Goal: Task Accomplishment & Management: Manage account settings

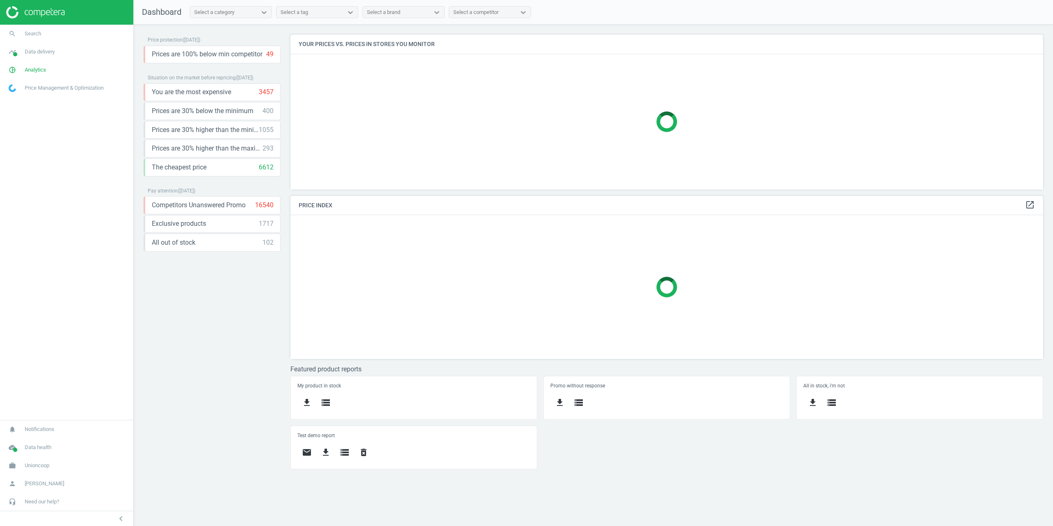
scroll to position [167, 765]
click at [30, 463] on span "Unioncoop" at bounding box center [37, 465] width 25 height 7
click at [30, 454] on span "Campaign settings" at bounding box center [29, 454] width 40 height 7
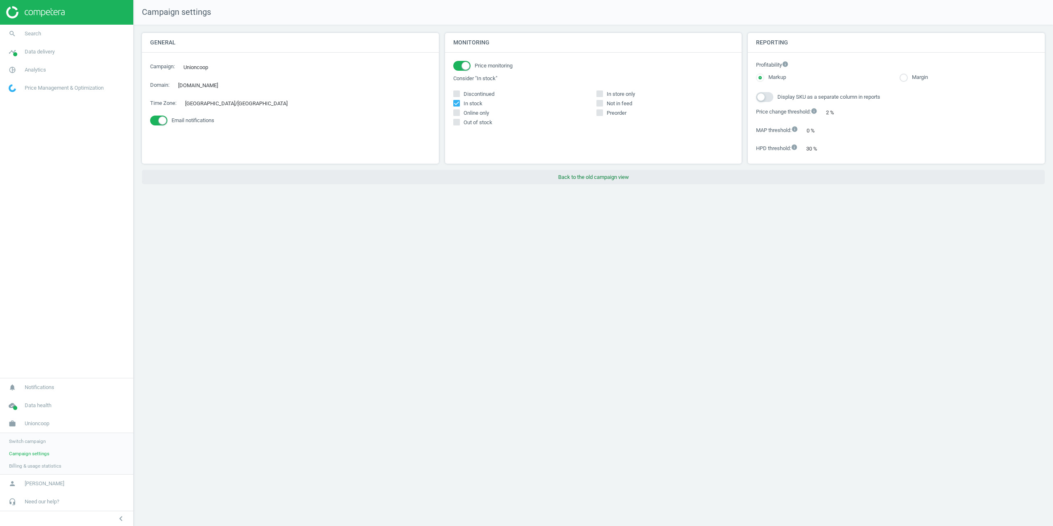
click at [592, 179] on button "Back to the old campaign view" at bounding box center [593, 177] width 903 height 15
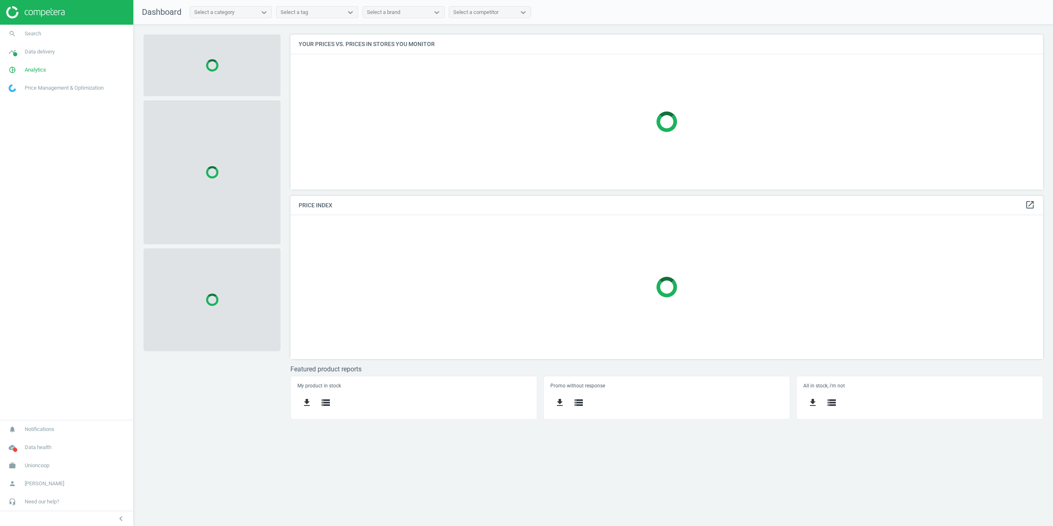
scroll to position [167, 765]
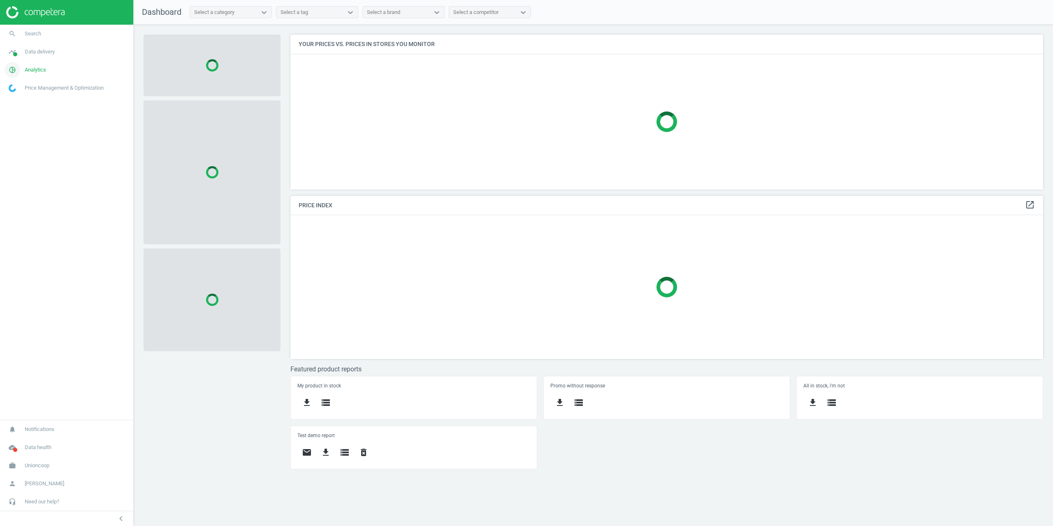
click at [37, 67] on span "Analytics" at bounding box center [35, 69] width 21 height 7
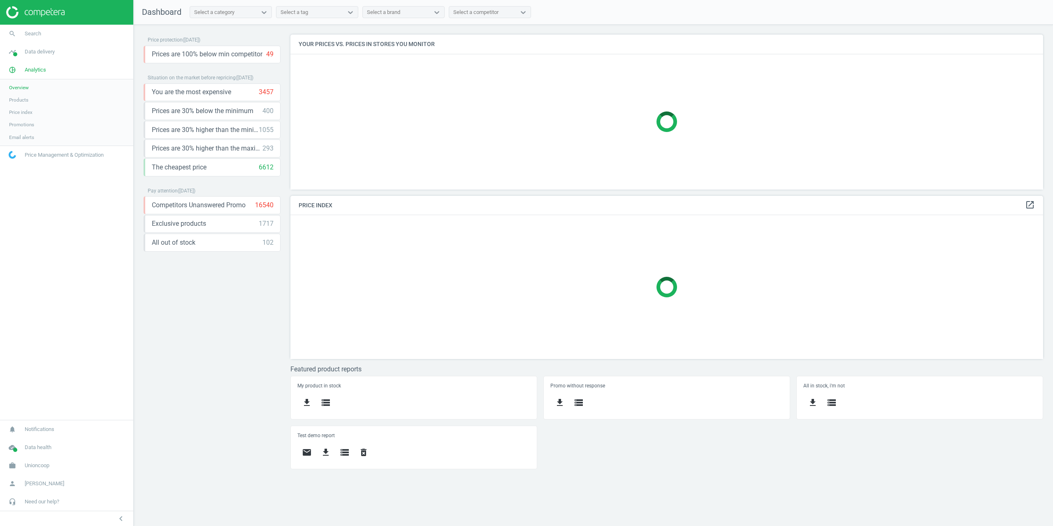
click at [21, 95] on link "Products" at bounding box center [66, 100] width 133 height 12
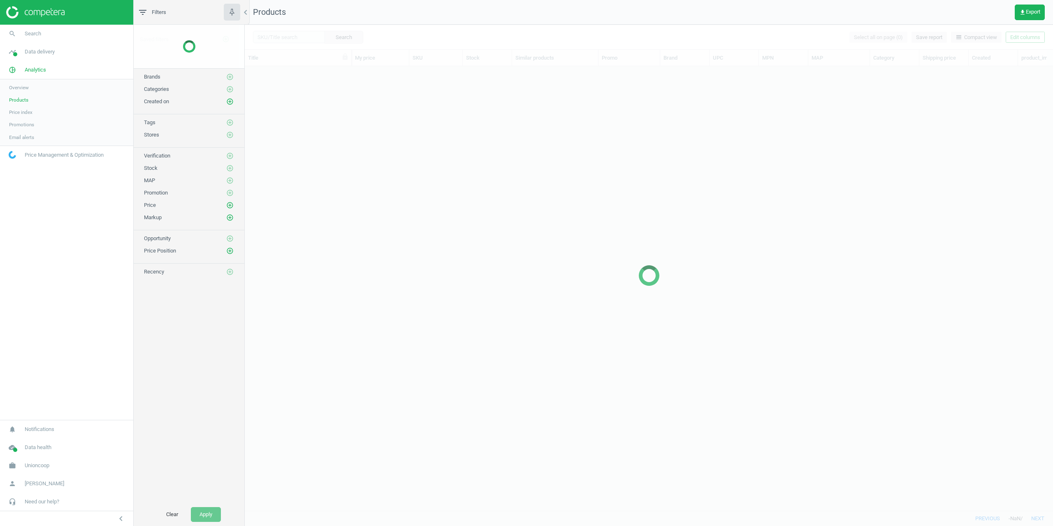
scroll to position [432, 802]
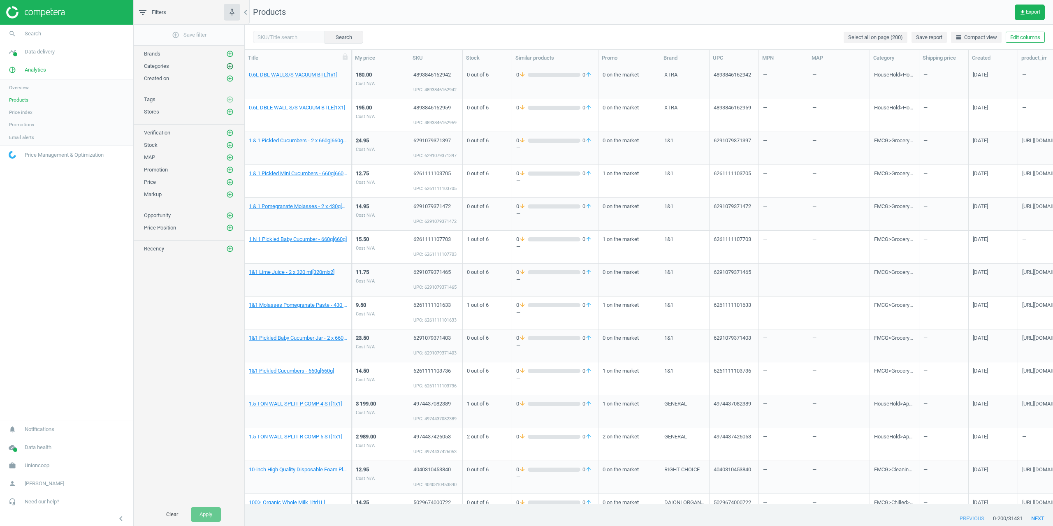
click at [229, 64] on icon "add_circle_outline" at bounding box center [229, 66] width 7 height 7
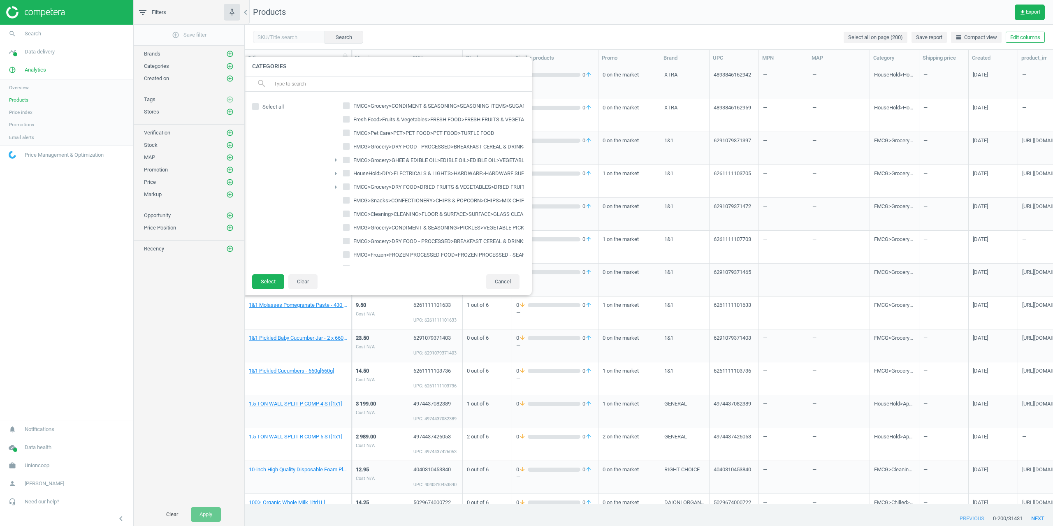
scroll to position [1769, 0]
click at [336, 143] on icon "arrow_right" at bounding box center [336, 143] width 10 height 10
click at [336, 143] on icon "arrow_drop_down" at bounding box center [336, 143] width 10 height 10
click at [335, 132] on icon "arrow_right" at bounding box center [336, 130] width 10 height 10
click at [335, 130] on icon "arrow_drop_down" at bounding box center [336, 130] width 10 height 10
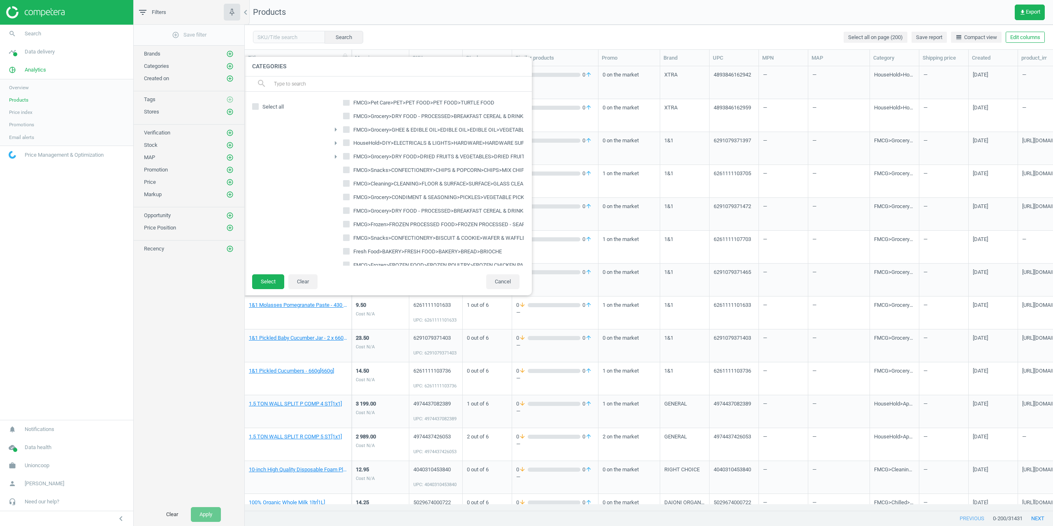
click at [337, 156] on icon "arrow_right" at bounding box center [336, 157] width 10 height 10
click at [337, 156] on icon "arrow_drop_down" at bounding box center [336, 157] width 10 height 10
click at [269, 201] on div at bounding box center [287, 194] width 70 height 162
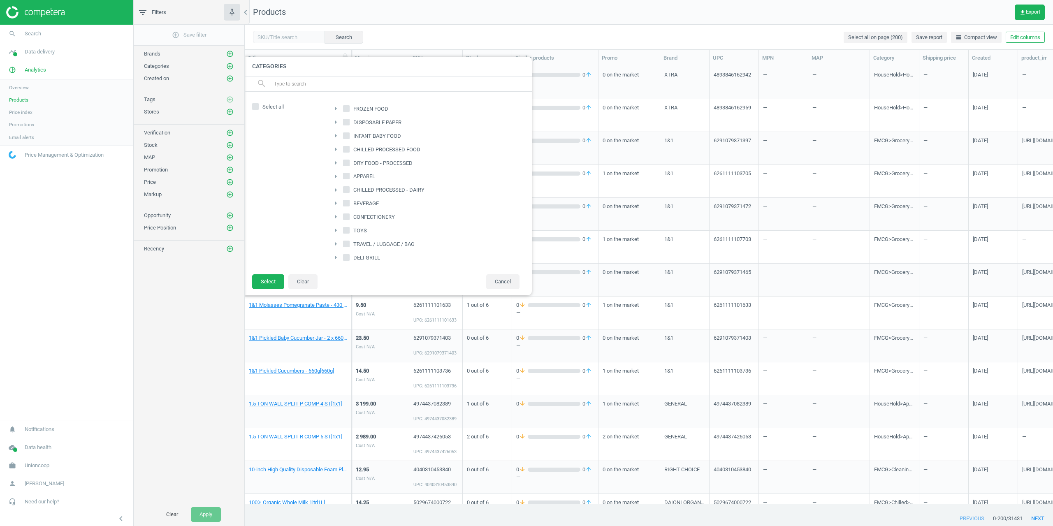
scroll to position [0, 0]
click at [336, 111] on icon "arrow_right" at bounding box center [336, 110] width 10 height 10
click at [342, 122] on icon "arrow_right" at bounding box center [340, 123] width 10 height 10
click at [345, 134] on icon "arrow_right" at bounding box center [345, 135] width 10 height 10
click at [336, 111] on icon "arrow_drop_down" at bounding box center [336, 110] width 10 height 10
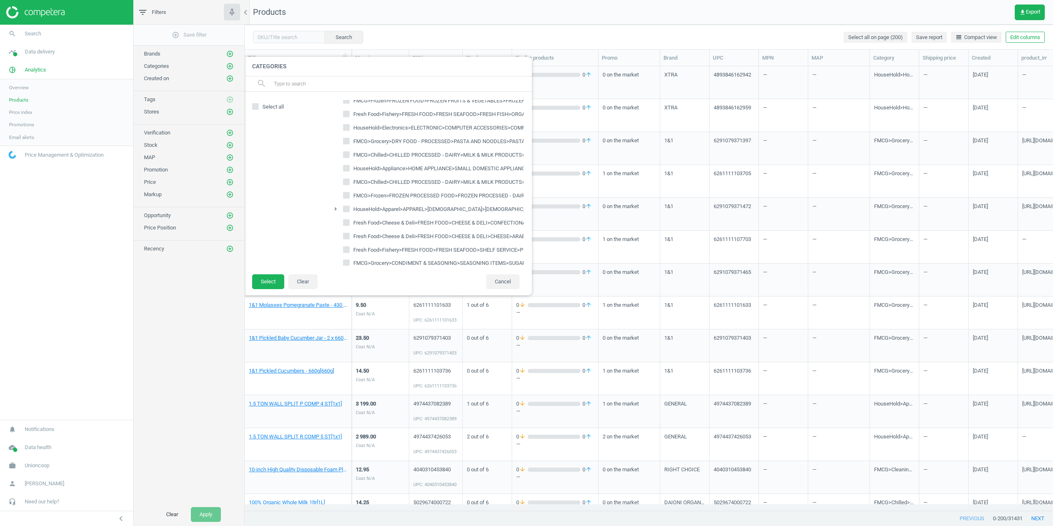
scroll to position [7746, 0]
click at [335, 183] on icon "arrow_right" at bounding box center [336, 181] width 10 height 10
click at [337, 180] on icon "arrow_drop_down" at bounding box center [336, 181] width 10 height 10
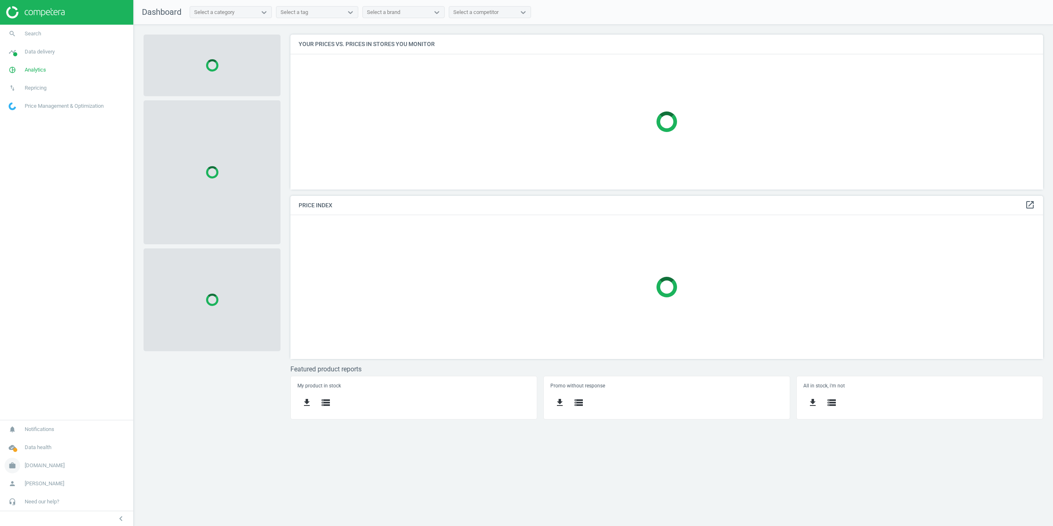
scroll to position [167, 765]
click at [27, 466] on span "Antoshka.ua" at bounding box center [45, 465] width 40 height 7
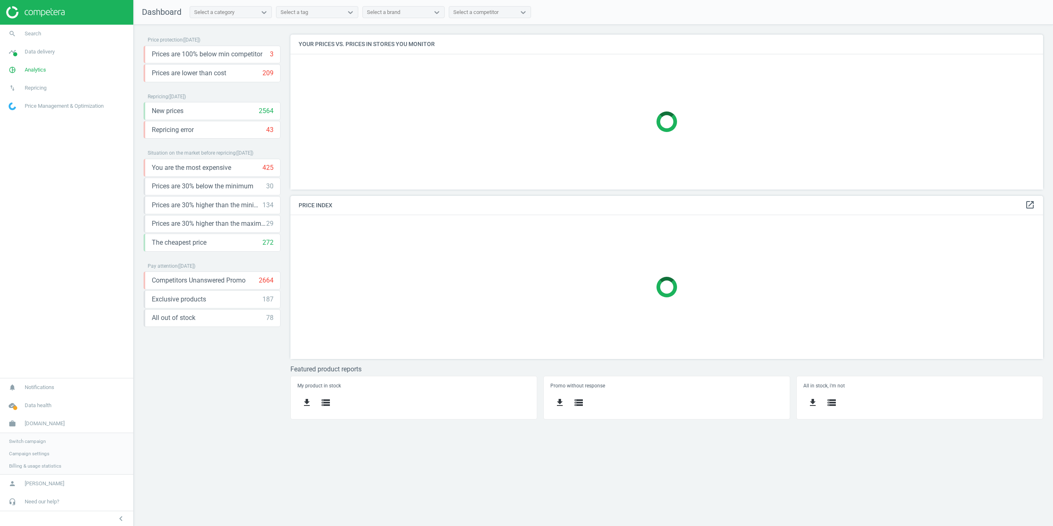
click at [16, 454] on span "Campaign settings" at bounding box center [29, 453] width 40 height 7
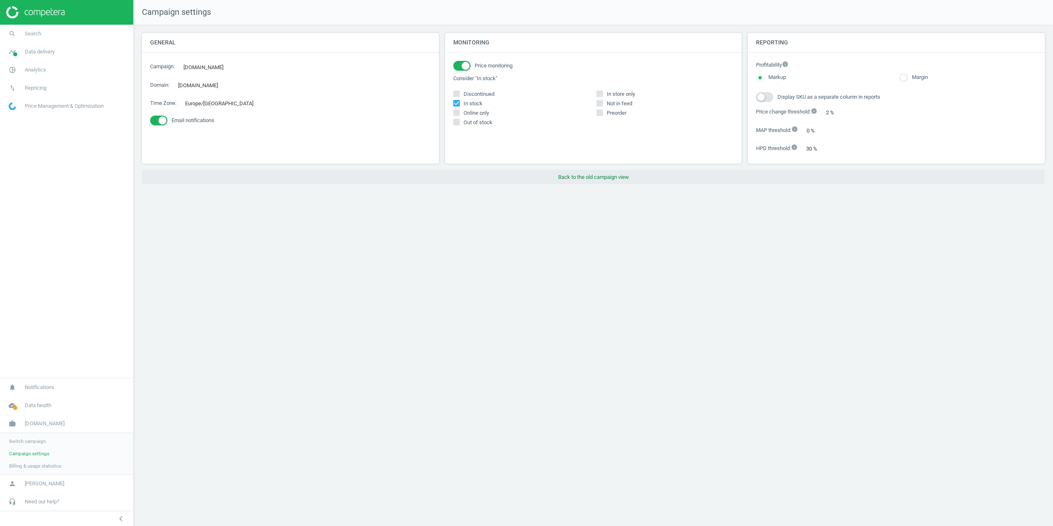
click at [583, 183] on button "Back to the old campaign view" at bounding box center [593, 177] width 903 height 15
